Goal: Transaction & Acquisition: Purchase product/service

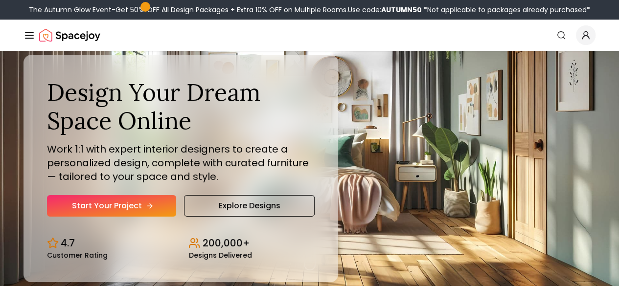
click at [95, 217] on link "Start Your Project" at bounding box center [111, 206] width 129 height 22
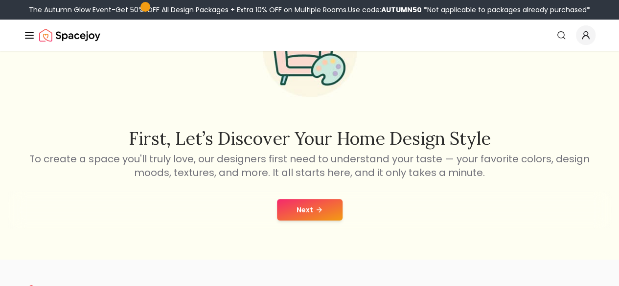
scroll to position [95, 0]
click at [295, 206] on button "Next" at bounding box center [310, 210] width 66 height 22
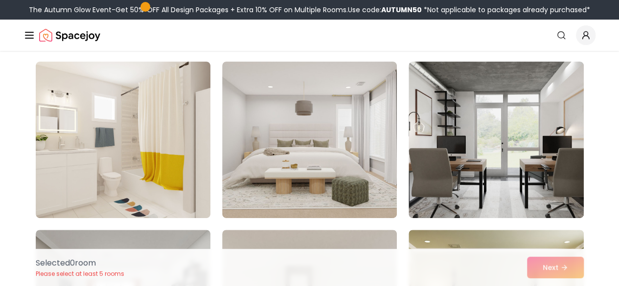
scroll to position [70, 0]
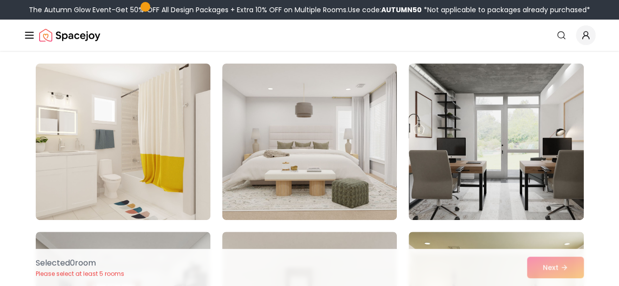
click at [479, 93] on img at bounding box center [496, 142] width 175 height 157
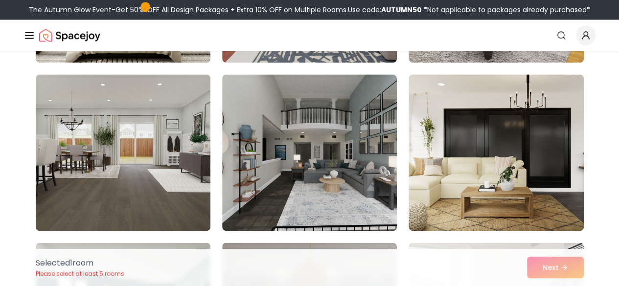
scroll to position [564, 0]
click at [477, 113] on img at bounding box center [496, 152] width 175 height 157
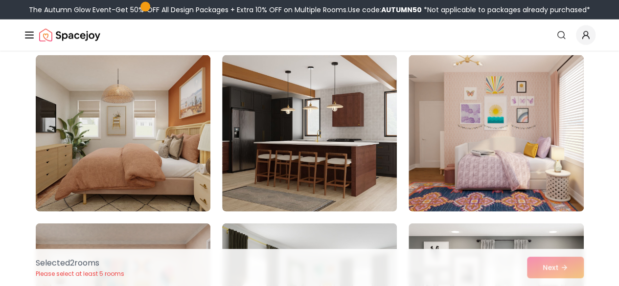
scroll to position [2945, 0]
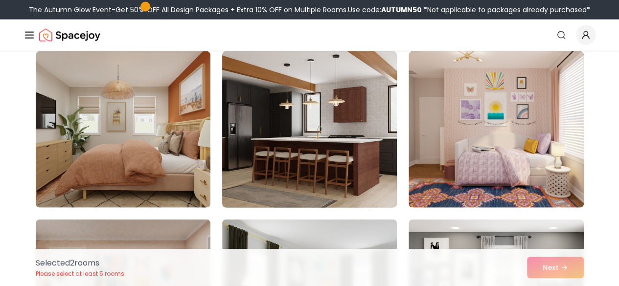
click at [391, 99] on img at bounding box center [310, 129] width 184 height 165
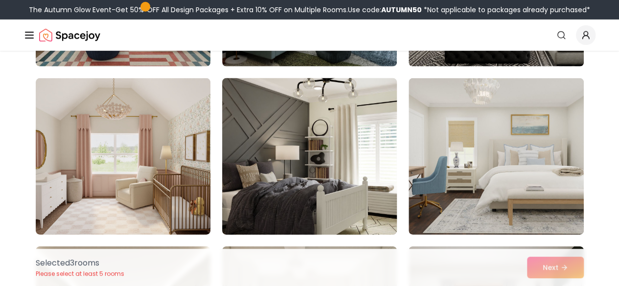
click at [388, 118] on img at bounding box center [310, 156] width 184 height 165
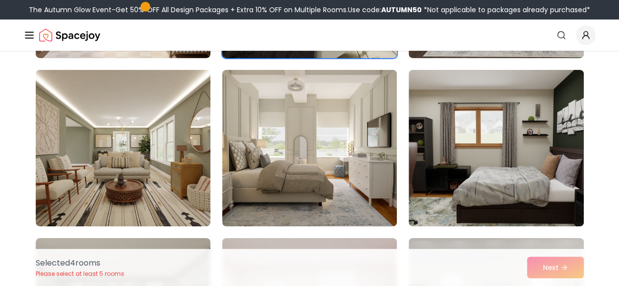
scroll to position [3432, 0]
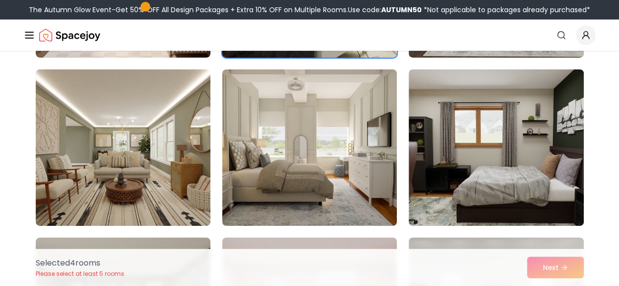
click at [453, 120] on img at bounding box center [496, 148] width 175 height 157
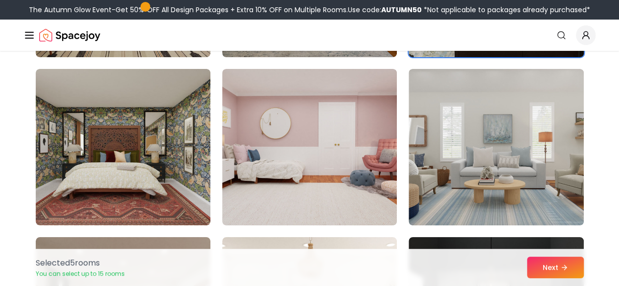
scroll to position [3603, 0]
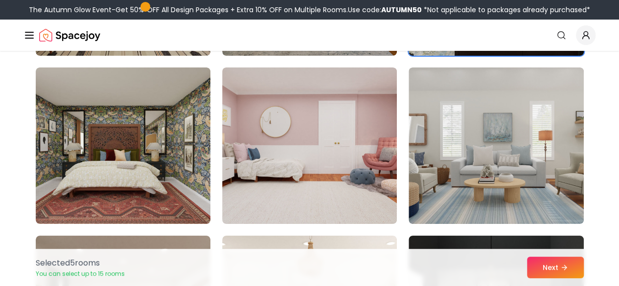
click at [454, 97] on img at bounding box center [496, 146] width 175 height 157
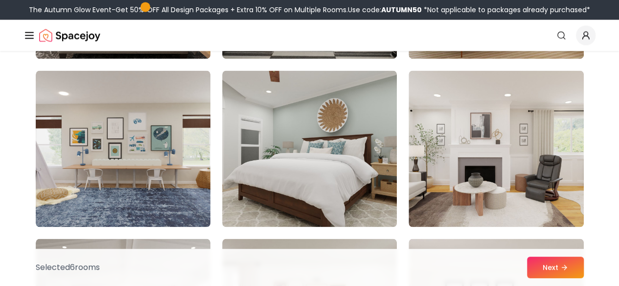
scroll to position [4442, 0]
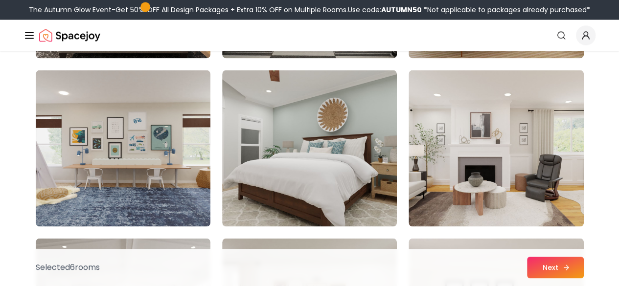
click at [552, 267] on button "Next" at bounding box center [555, 268] width 57 height 22
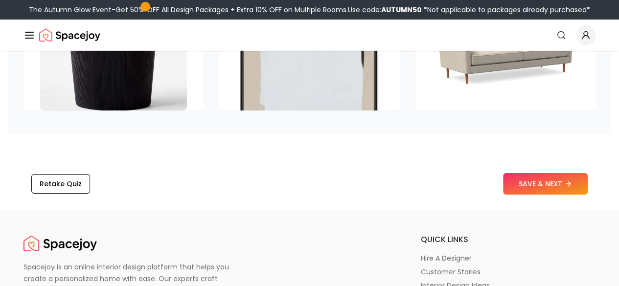
scroll to position [1584, 0]
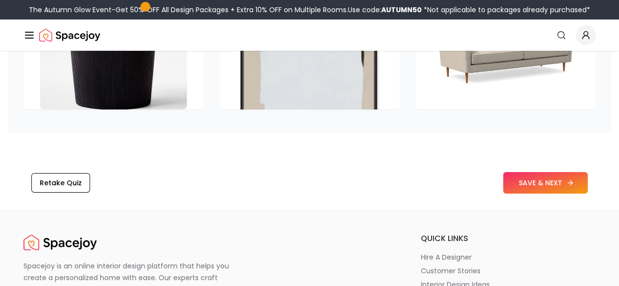
click at [530, 181] on button "SAVE & NEXT" at bounding box center [545, 183] width 85 height 22
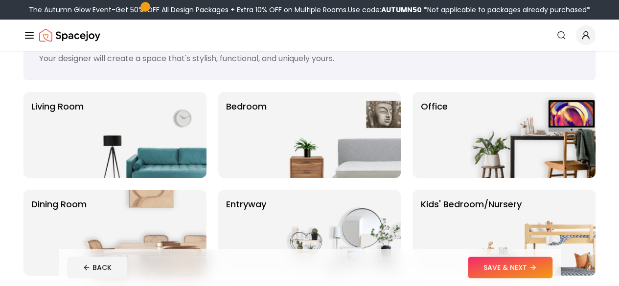
scroll to position [43, 0]
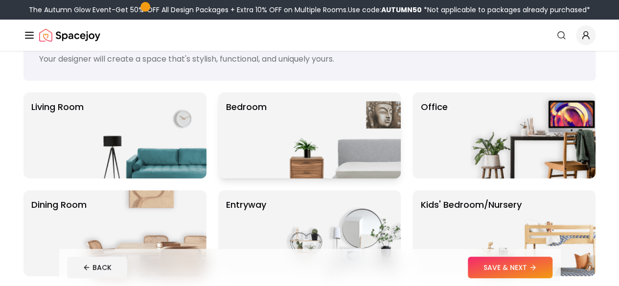
click at [323, 119] on img at bounding box center [338, 136] width 125 height 86
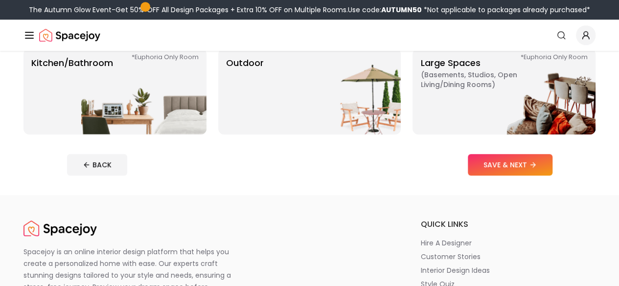
scroll to position [283, 0]
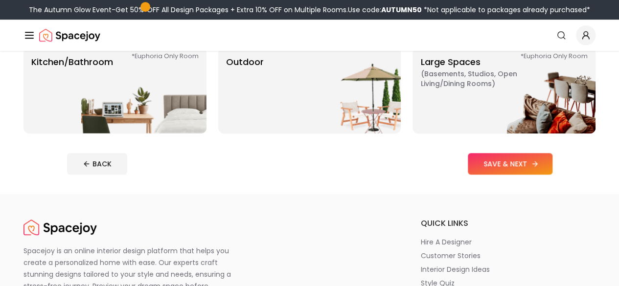
click at [541, 159] on button "SAVE & NEXT" at bounding box center [510, 164] width 85 height 22
